Goal: Go to known website: Go to known website

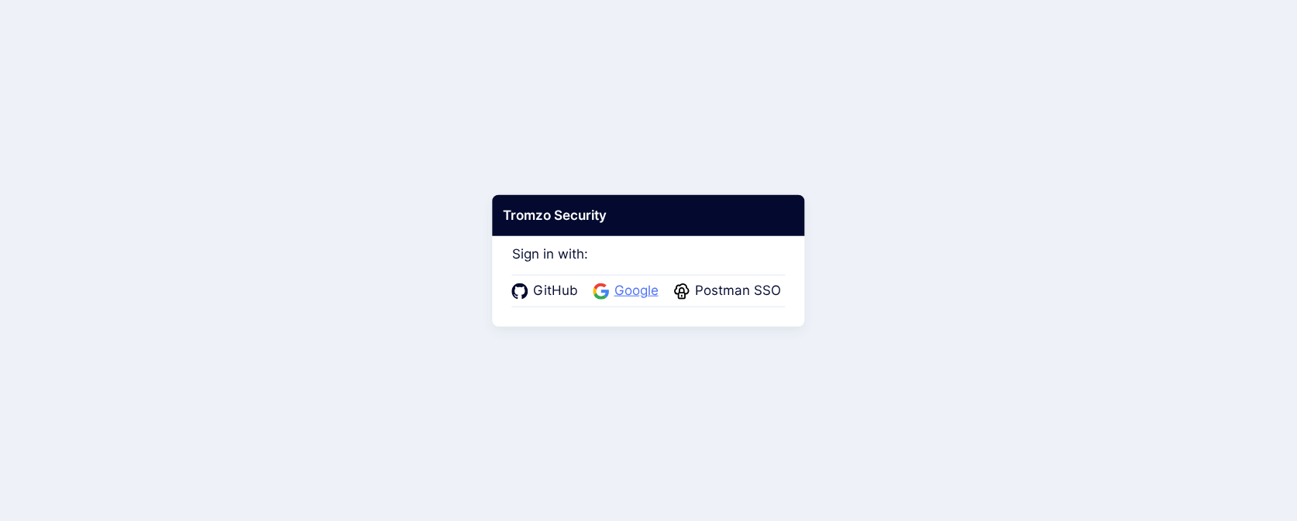
click at [624, 283] on span "Google" at bounding box center [636, 291] width 53 height 20
